Goal: Information Seeking & Learning: Learn about a topic

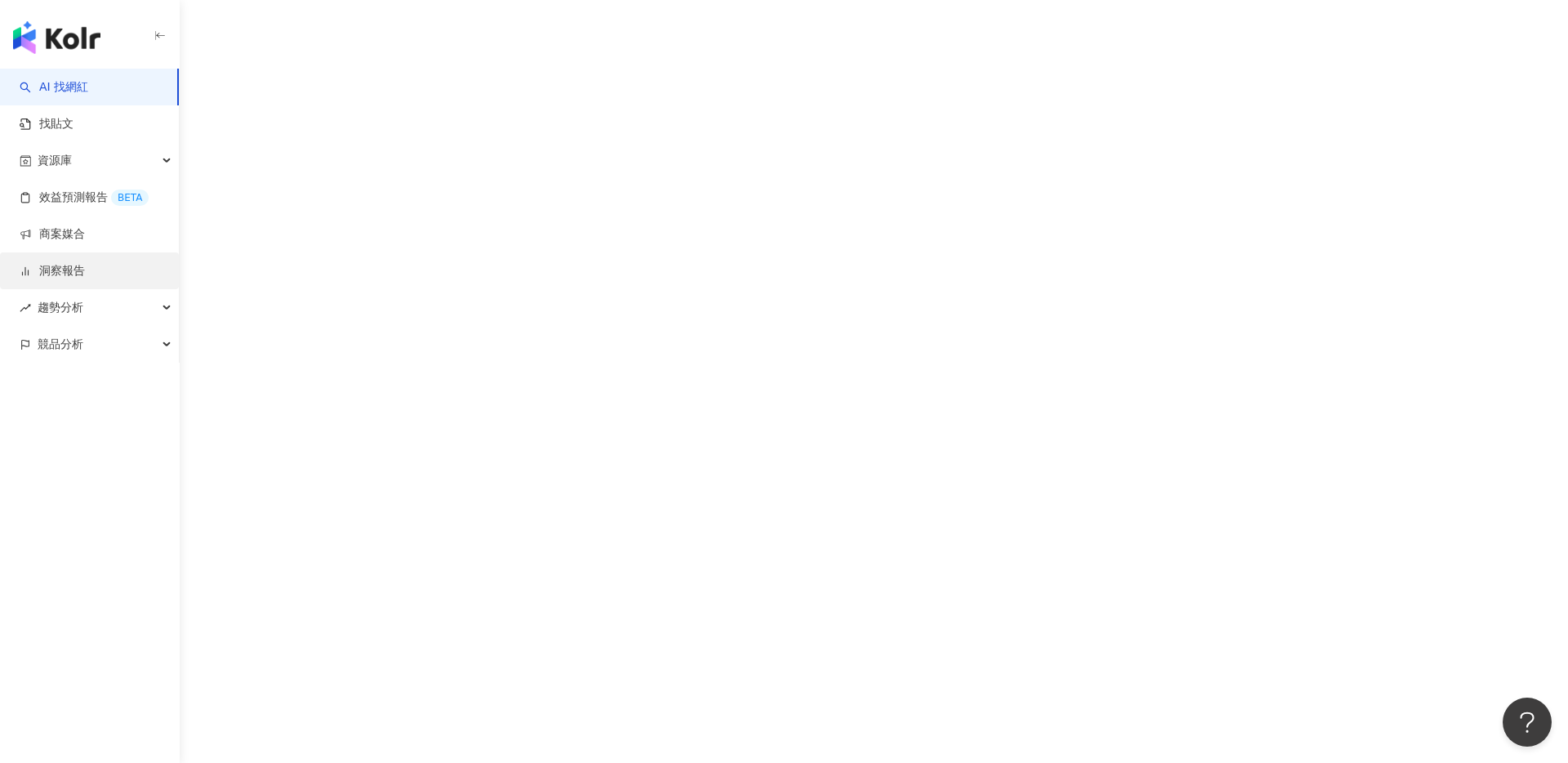
click at [84, 278] on link "洞察報告" at bounding box center [52, 272] width 66 height 16
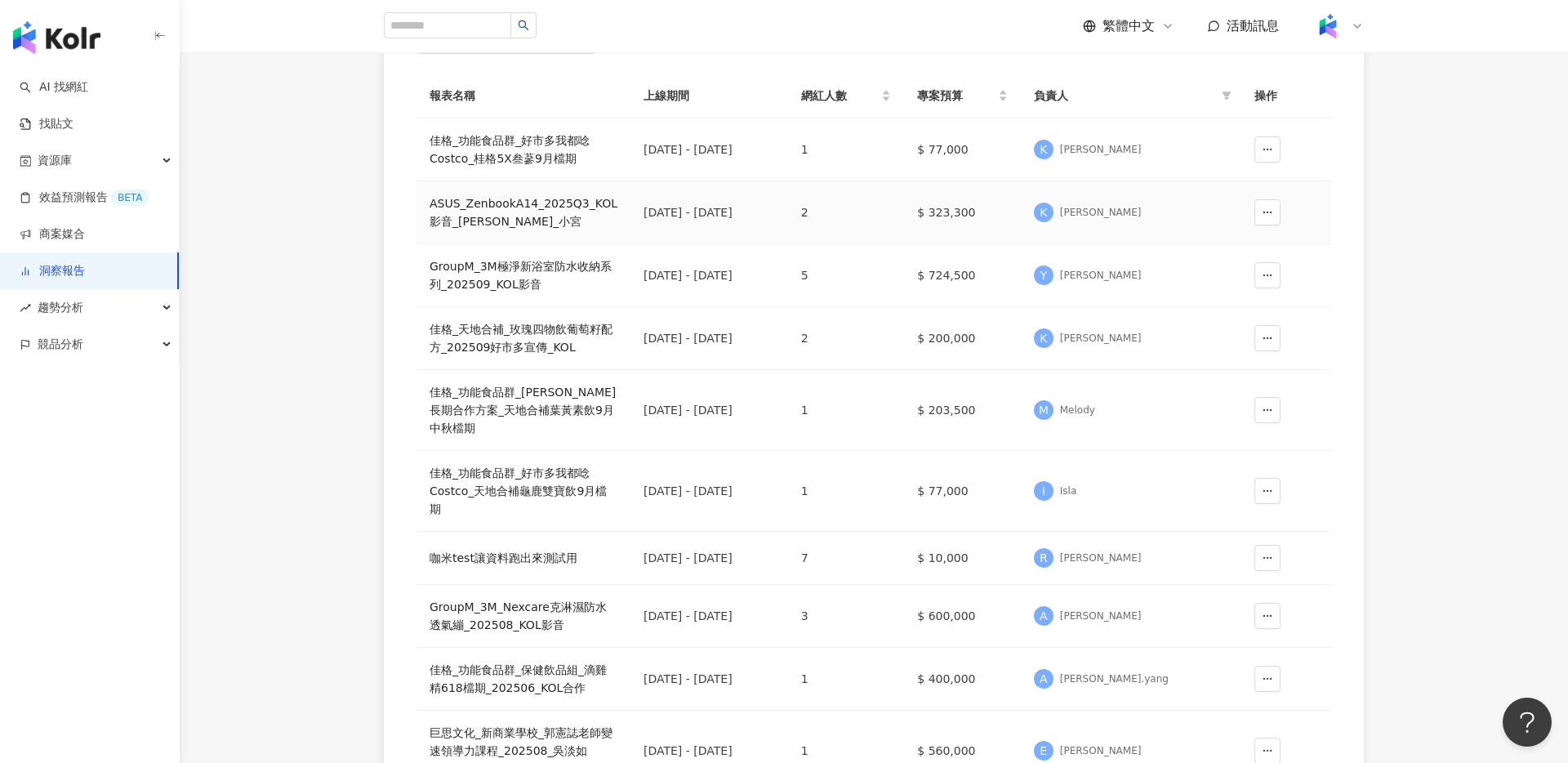
scroll to position [197, 0]
click at [523, 258] on div "GroupM_3M極淨新浴室防水收納系列_202509_KOL影音" at bounding box center [523, 275] width 188 height 36
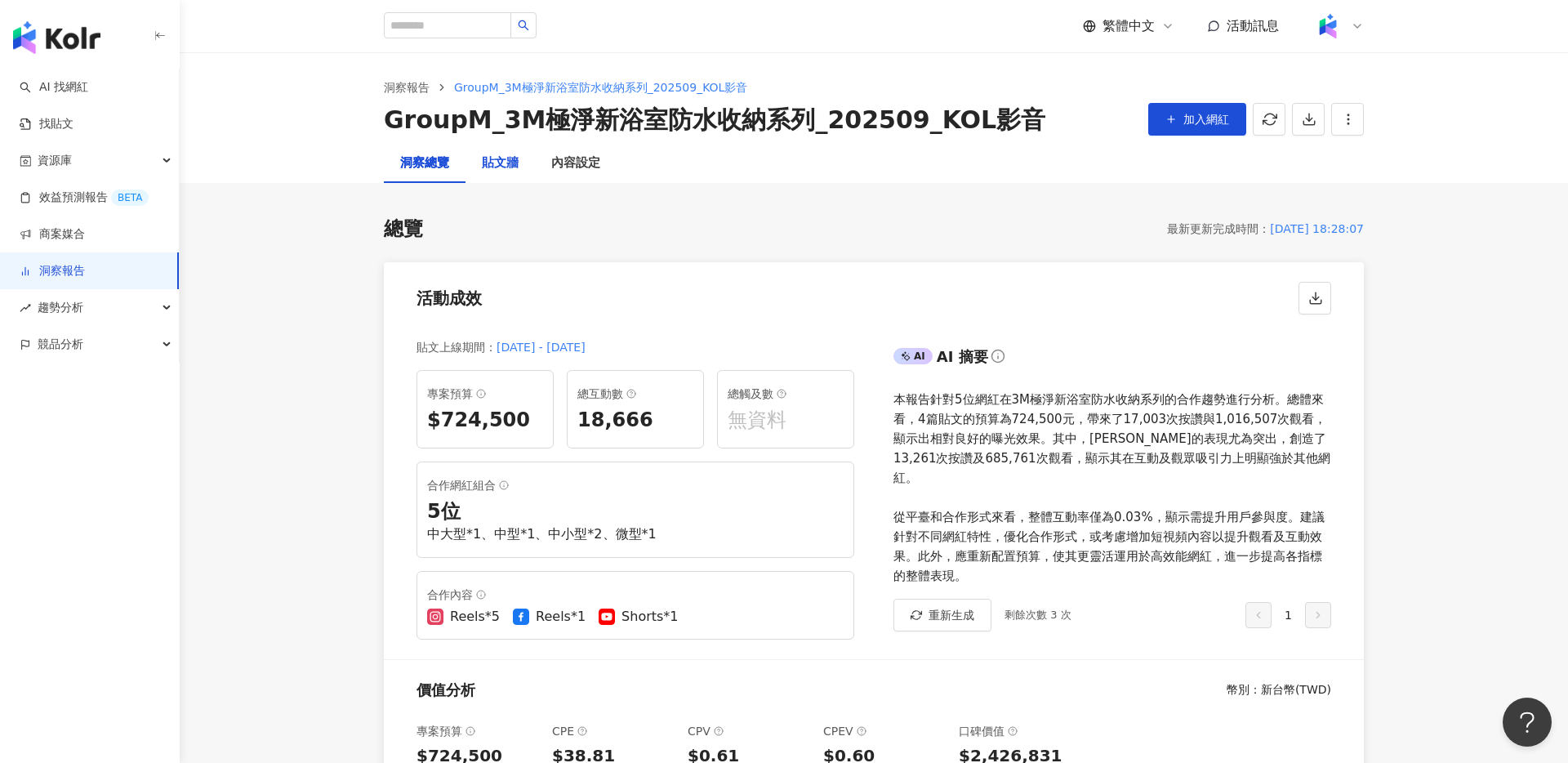
click at [506, 165] on div "貼文牆" at bounding box center [500, 163] width 37 height 20
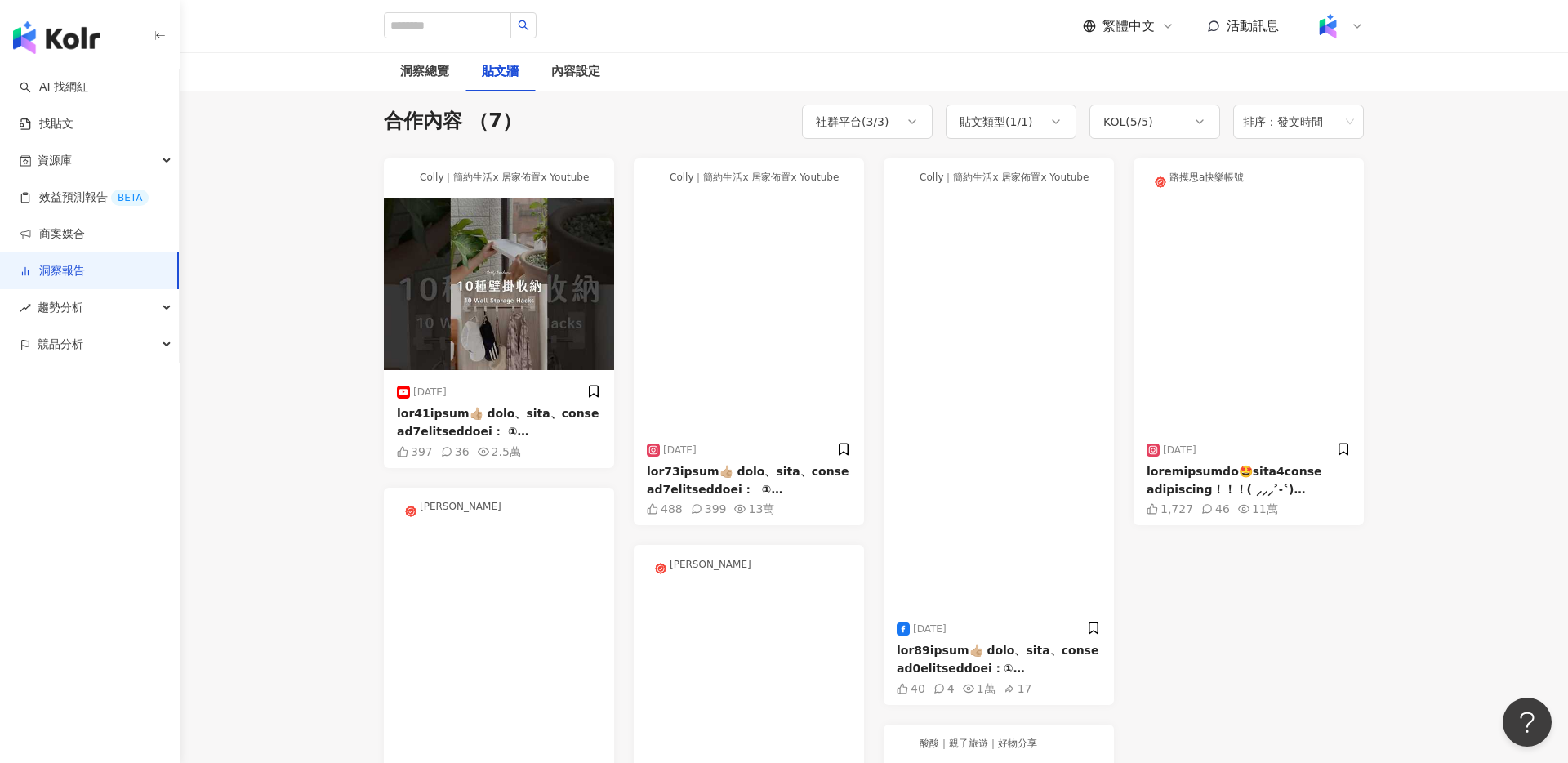
scroll to position [88, 0]
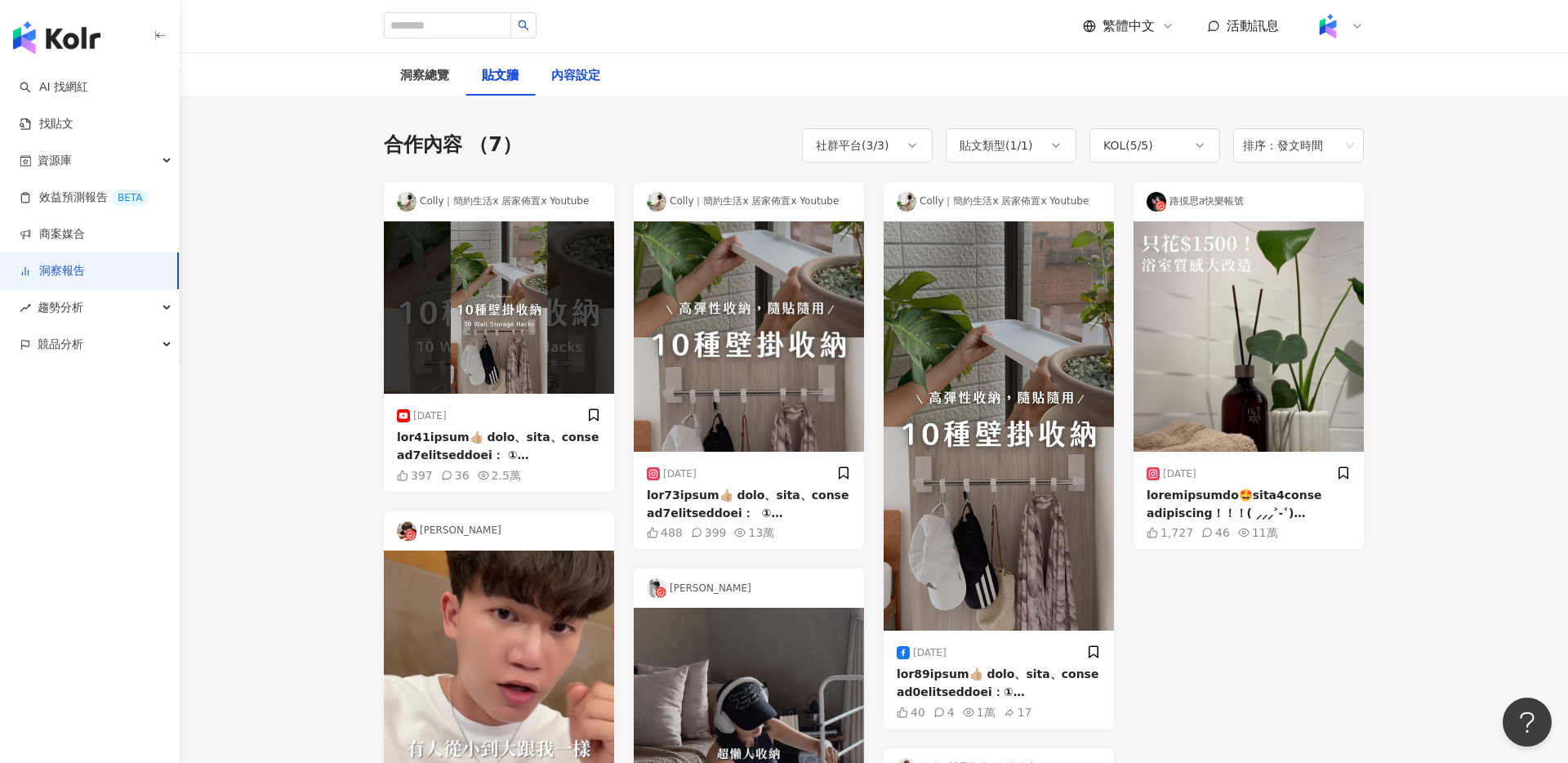
click at [570, 82] on div "內容設定" at bounding box center [576, 76] width 49 height 20
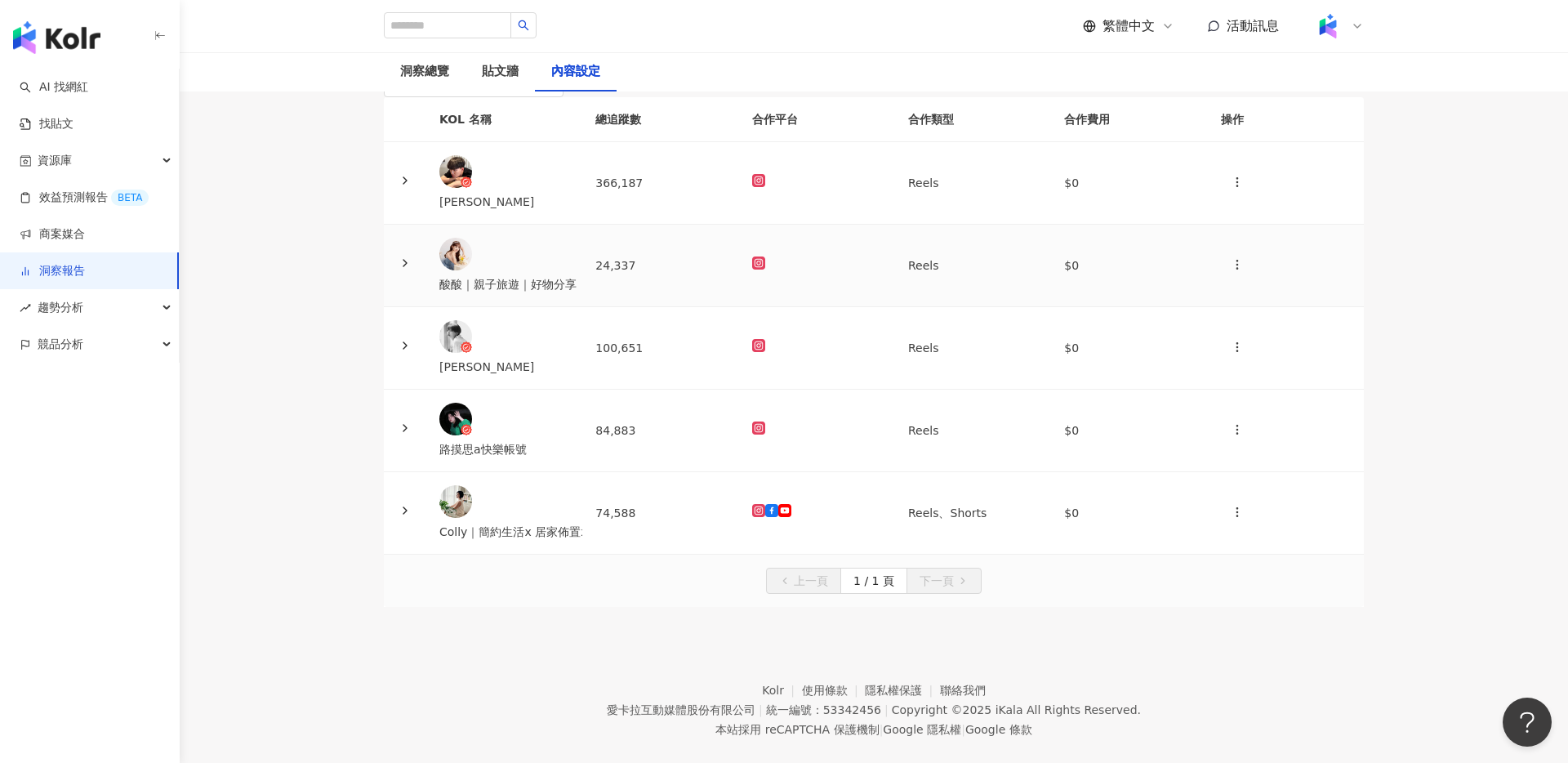
scroll to position [126, 0]
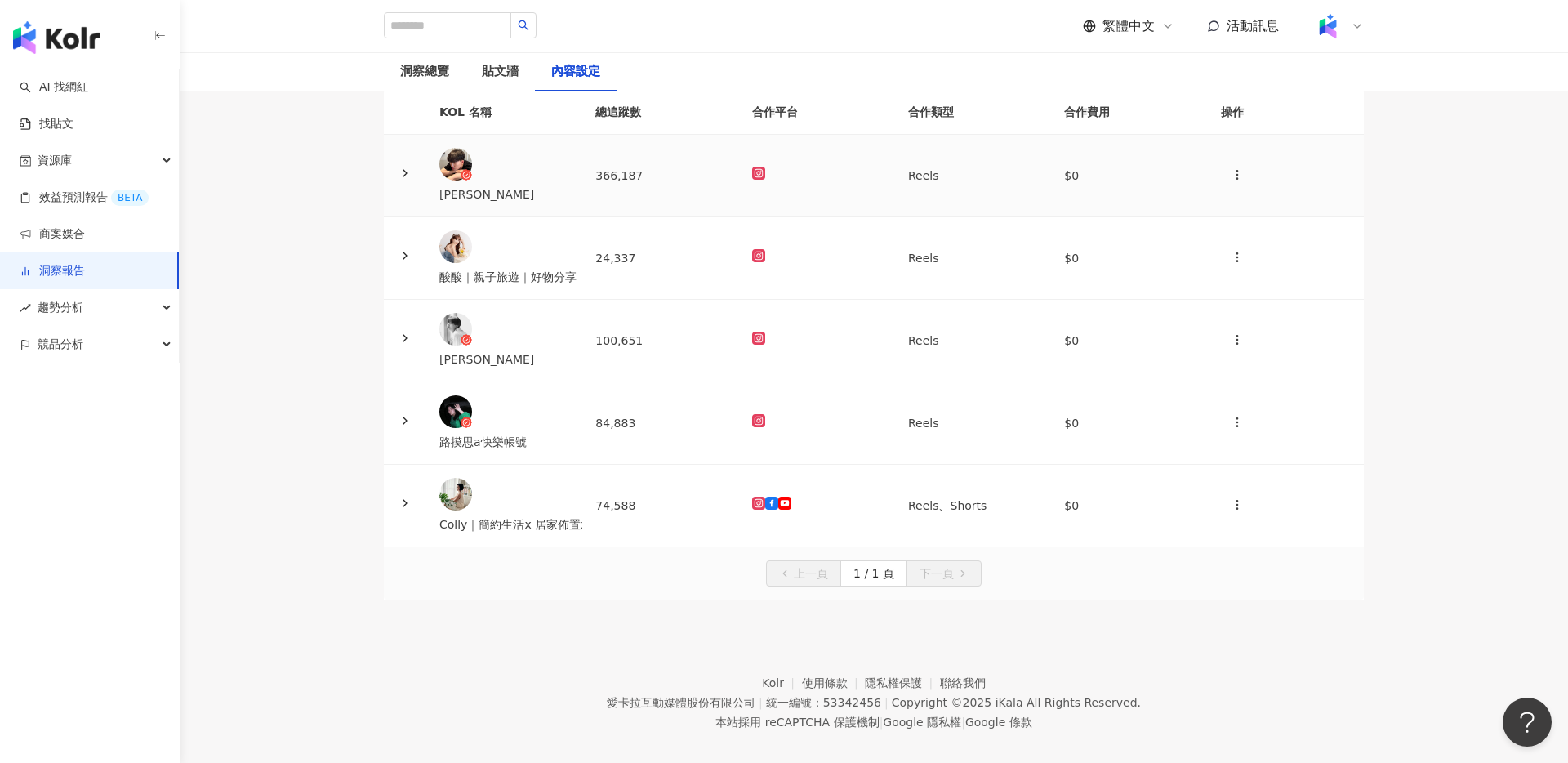
click at [407, 176] on polyline at bounding box center [405, 173] width 3 height 7
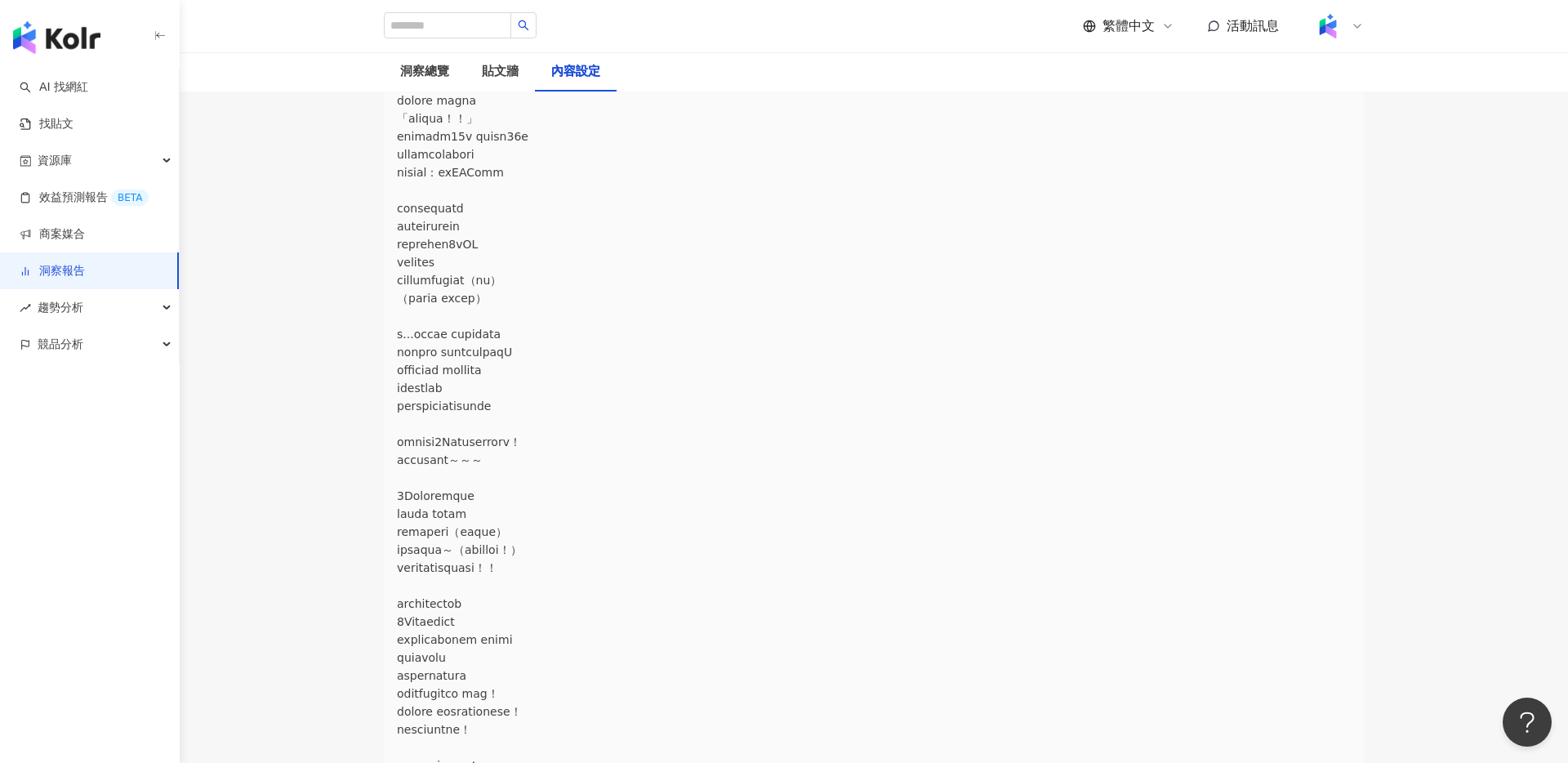
scroll to position [684, 0]
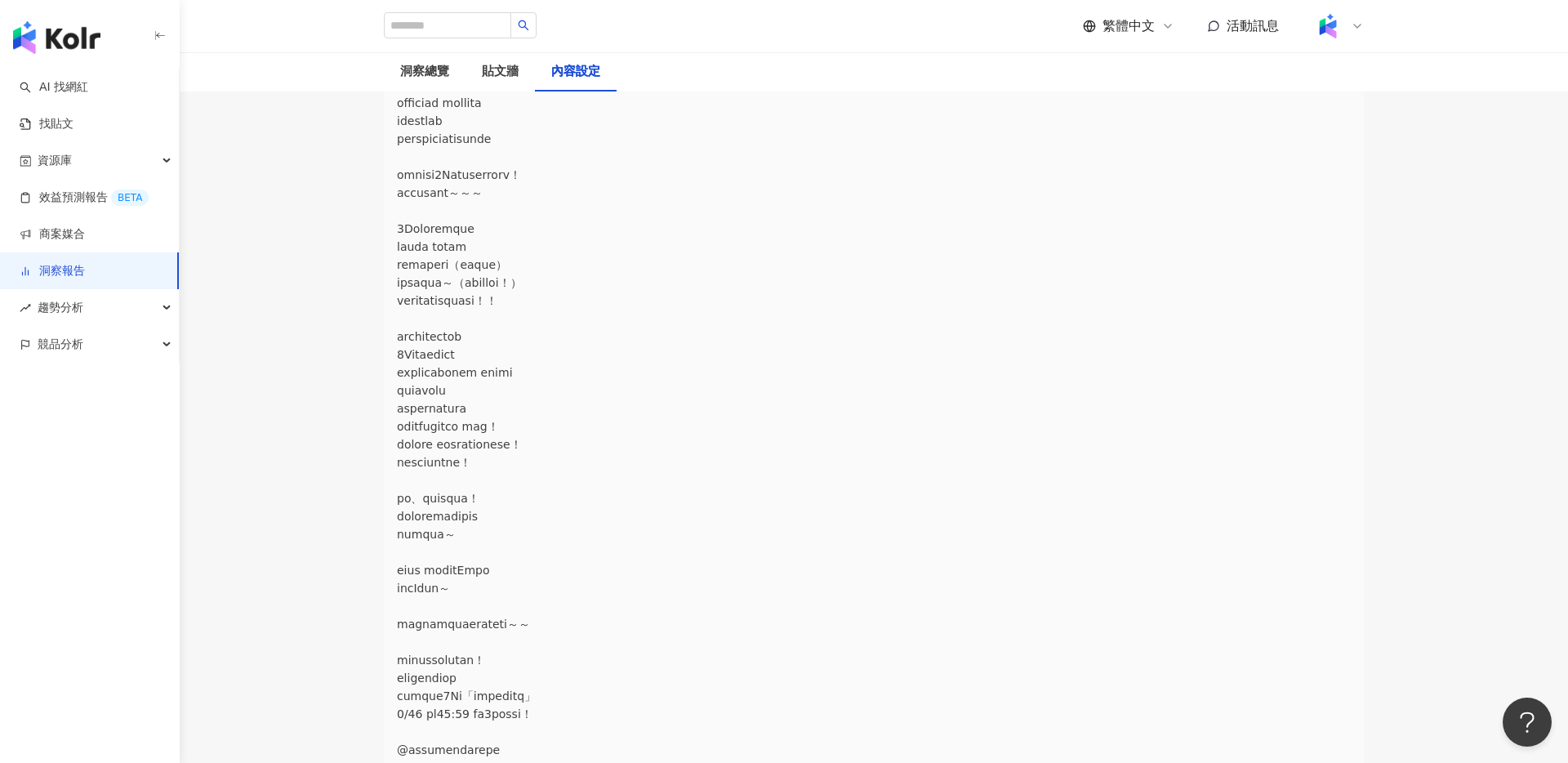
scroll to position [1046, 0]
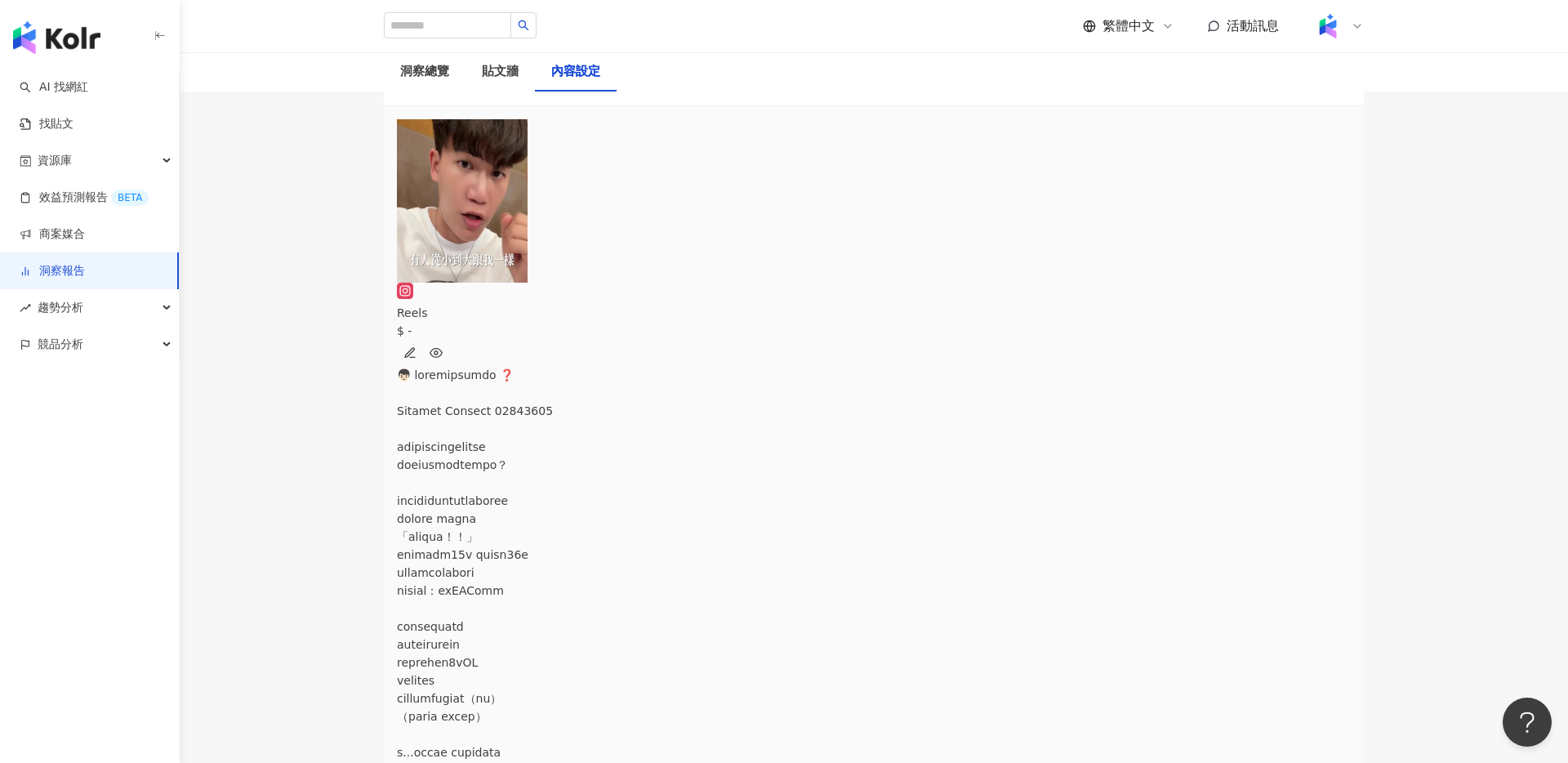
scroll to position [236, 0]
